Goal: Task Accomplishment & Management: Use online tool/utility

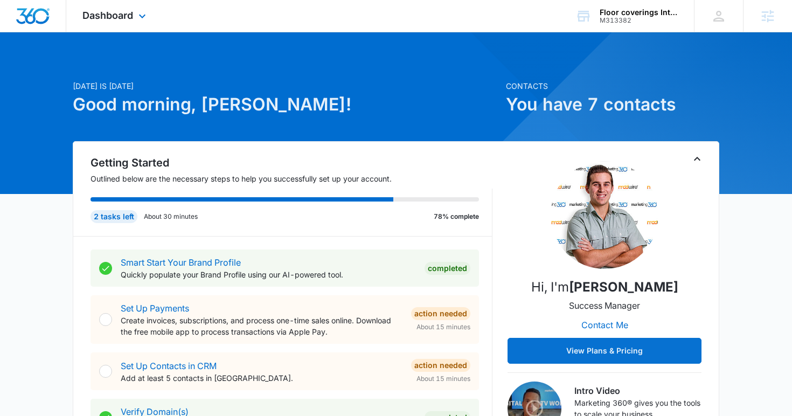
click at [116, 22] on div "Dashboard Apps Reputation Forms CRM Email Social Content Ads Intelligence Files…" at bounding box center [115, 16] width 99 height 32
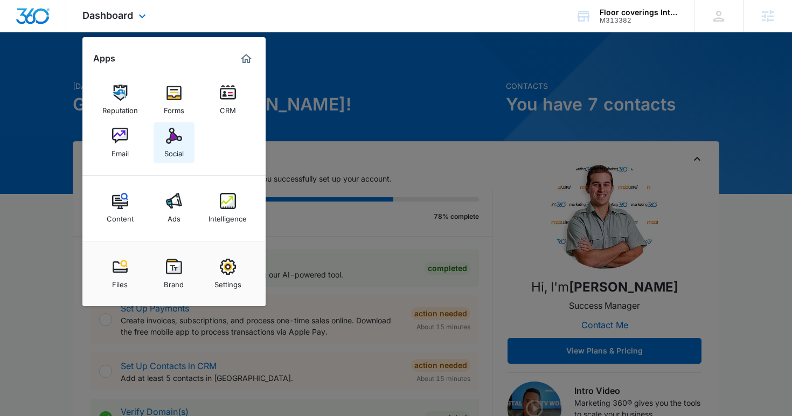
click at [172, 152] on div "Social" at bounding box center [173, 151] width 19 height 14
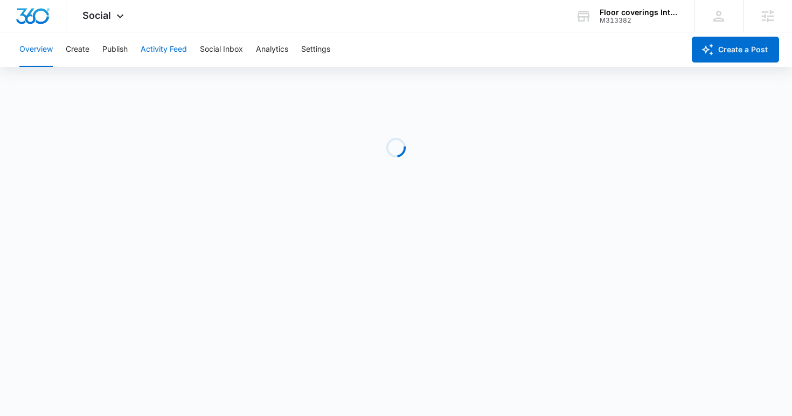
click at [169, 47] on button "Activity Feed" at bounding box center [164, 49] width 46 height 34
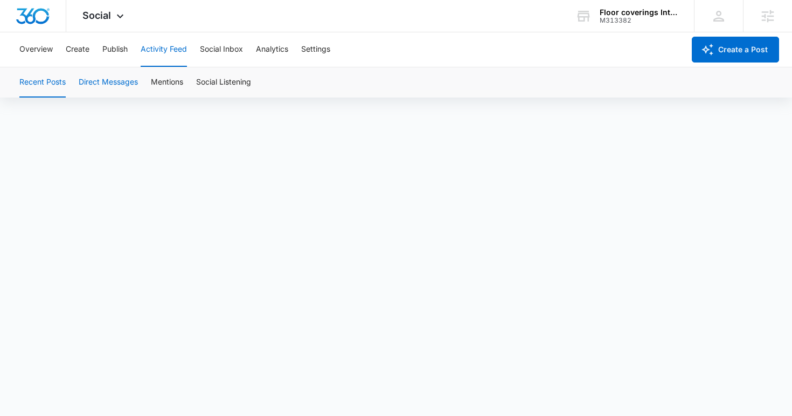
click at [112, 77] on button "Direct Messages" at bounding box center [108, 82] width 59 height 30
